Goal: Task Accomplishment & Management: Manage account settings

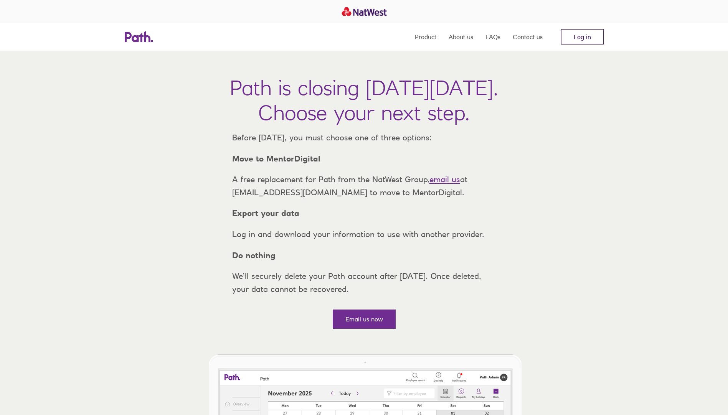
click at [582, 36] on link "Log in" at bounding box center [582, 36] width 43 height 15
click at [577, 40] on link "Log in" at bounding box center [582, 36] width 43 height 15
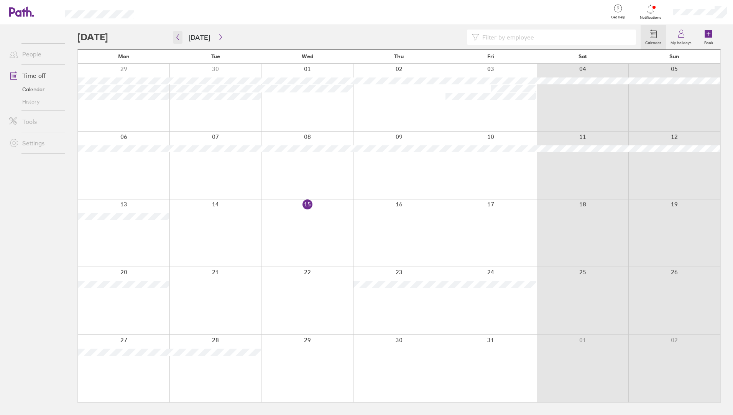
click at [179, 33] on button "button" at bounding box center [178, 37] width 10 height 13
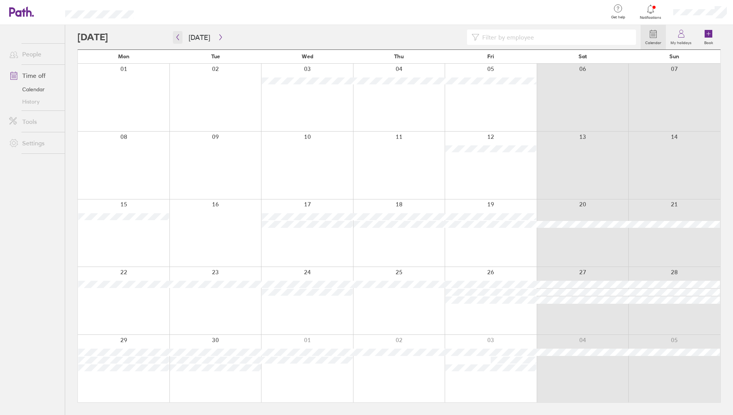
click at [179, 33] on button "button" at bounding box center [178, 37] width 10 height 13
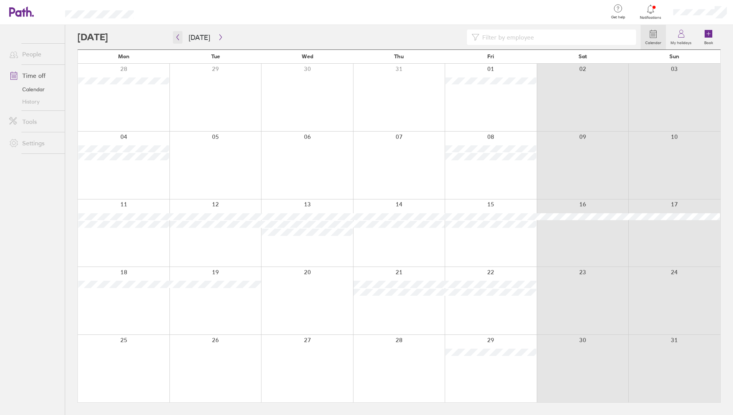
click at [179, 33] on button "button" at bounding box center [178, 37] width 10 height 13
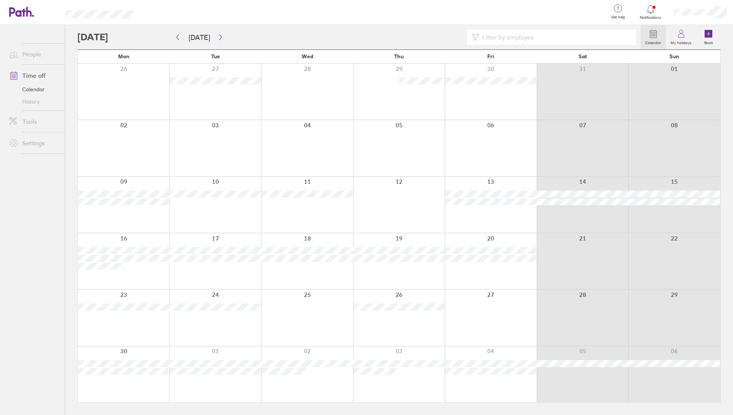
click at [663, 12] on div at bounding box center [651, 9] width 25 height 11
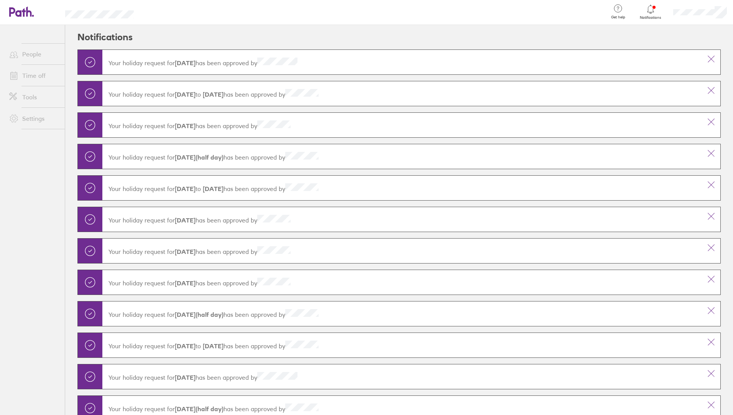
click at [650, 15] on span "Notifications" at bounding box center [651, 17] width 25 height 5
click at [652, 11] on icon at bounding box center [650, 9] width 9 height 9
click at [708, 4] on div at bounding box center [700, 12] width 66 height 25
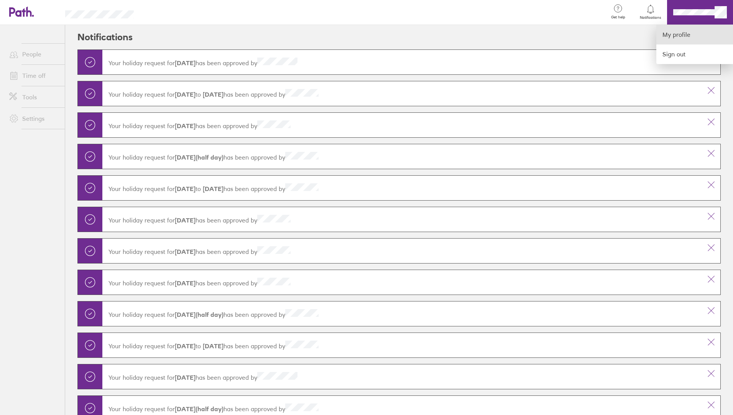
click at [683, 36] on link "My profile" at bounding box center [695, 35] width 77 height 20
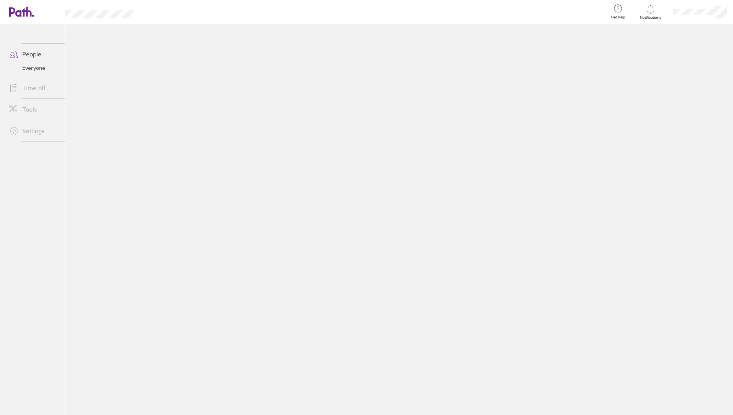
click at [52, 86] on link "Time off" at bounding box center [34, 87] width 62 height 15
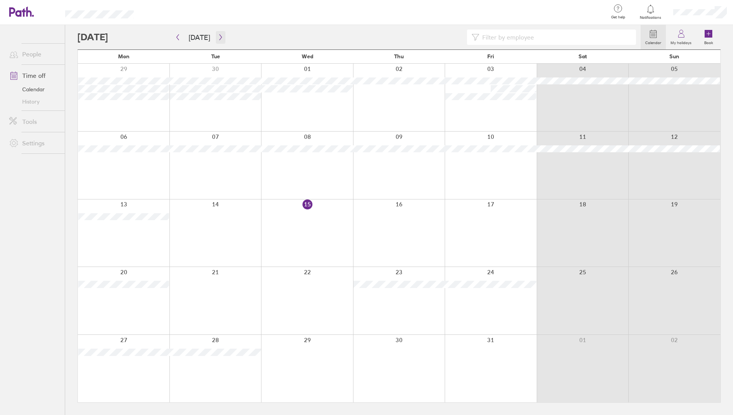
click at [221, 36] on icon "button" at bounding box center [221, 37] width 6 height 6
click at [171, 39] on div at bounding box center [358, 37] width 563 height 15
click at [179, 40] on button "button" at bounding box center [178, 37] width 10 height 13
click at [221, 32] on button "button" at bounding box center [221, 37] width 10 height 13
click at [175, 39] on icon "button" at bounding box center [178, 37] width 6 height 6
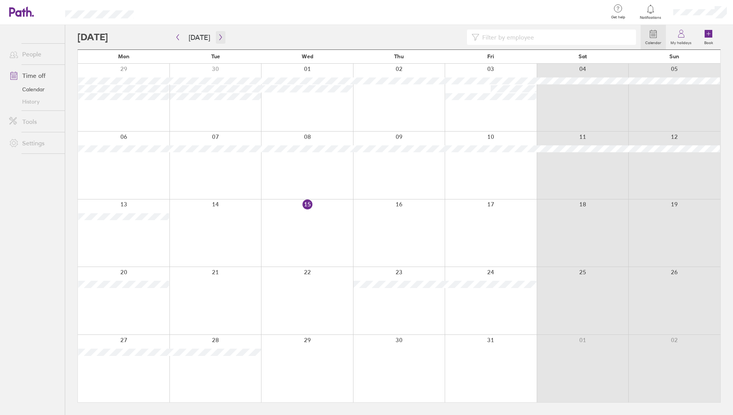
click at [218, 36] on icon "button" at bounding box center [221, 37] width 6 height 6
click at [221, 40] on icon "button" at bounding box center [221, 37] width 6 height 6
click at [221, 36] on icon "button" at bounding box center [221, 37] width 6 height 6
click at [174, 41] on button "button" at bounding box center [178, 37] width 10 height 13
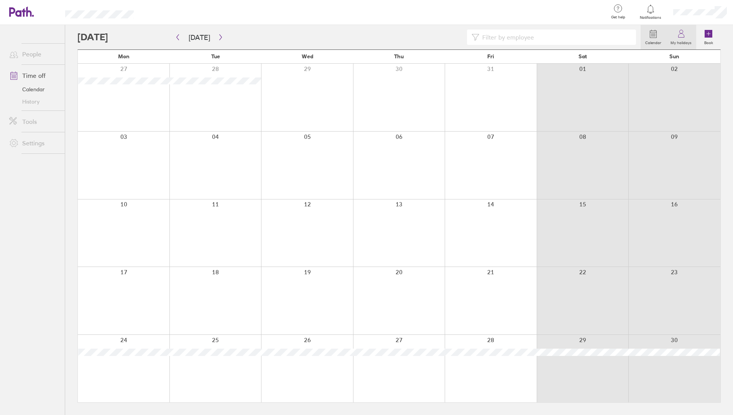
click at [675, 37] on link "My holidays" at bounding box center [681, 37] width 30 height 25
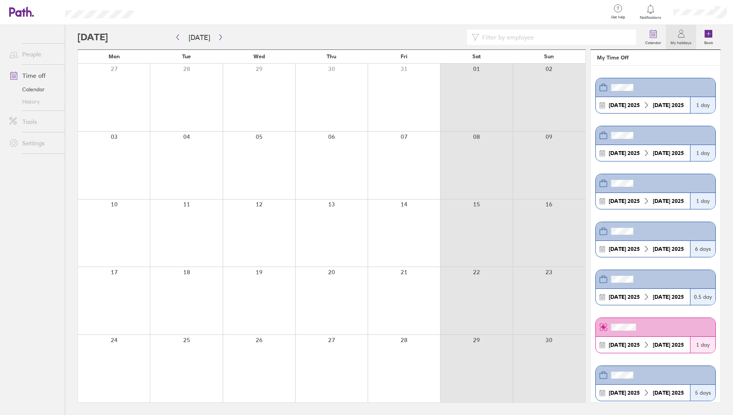
click at [680, 6] on div at bounding box center [700, 12] width 66 height 25
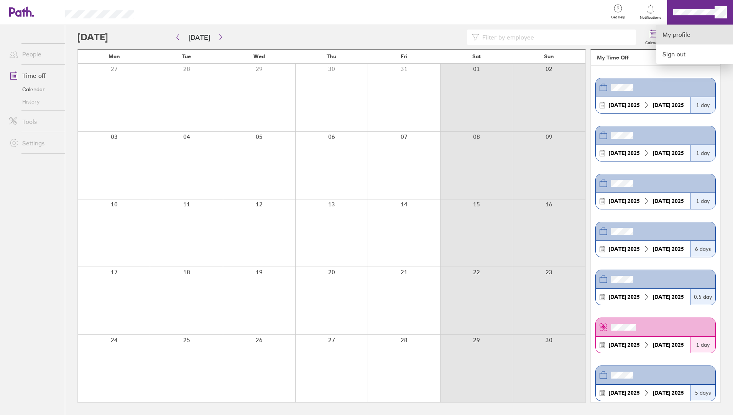
drag, startPoint x: 680, startPoint y: 6, endPoint x: 667, endPoint y: 37, distance: 33.8
click at [667, 37] on link "My profile" at bounding box center [695, 35] width 77 height 20
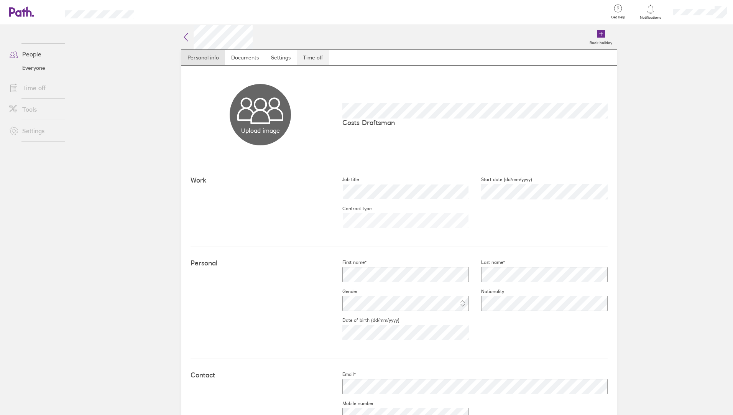
click at [309, 57] on link "Time off" at bounding box center [313, 57] width 32 height 15
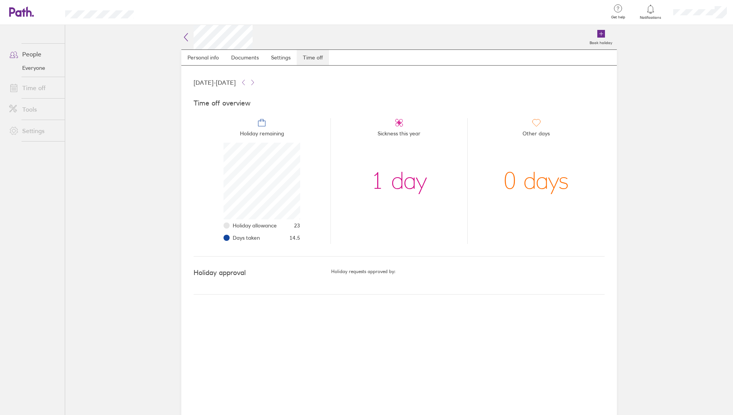
scroll to position [77, 77]
